Goal: Information Seeking & Learning: Learn about a topic

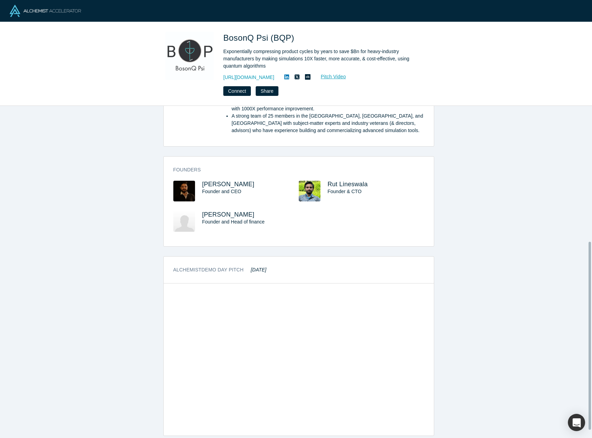
scroll to position [252, 0]
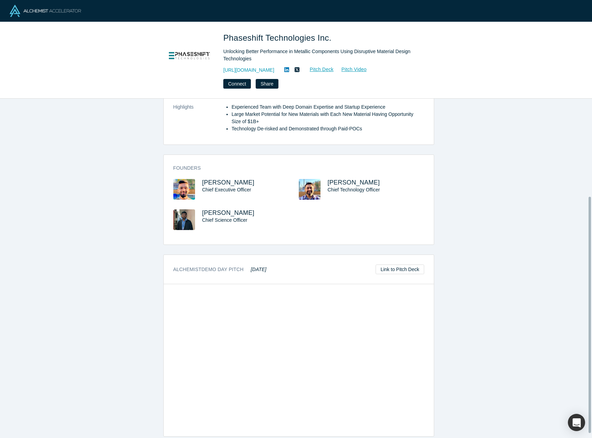
scroll to position [146, 0]
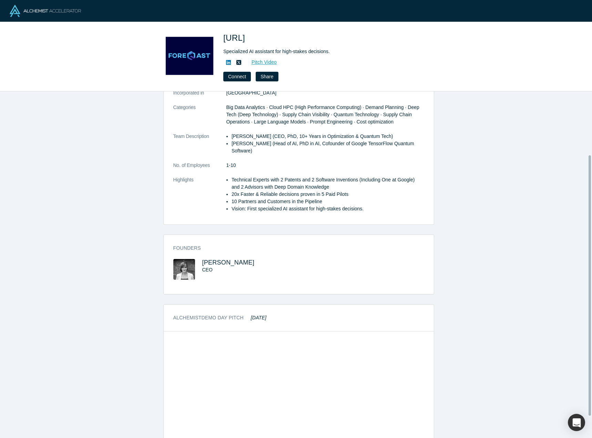
scroll to position [113, 0]
